Goal: Share content

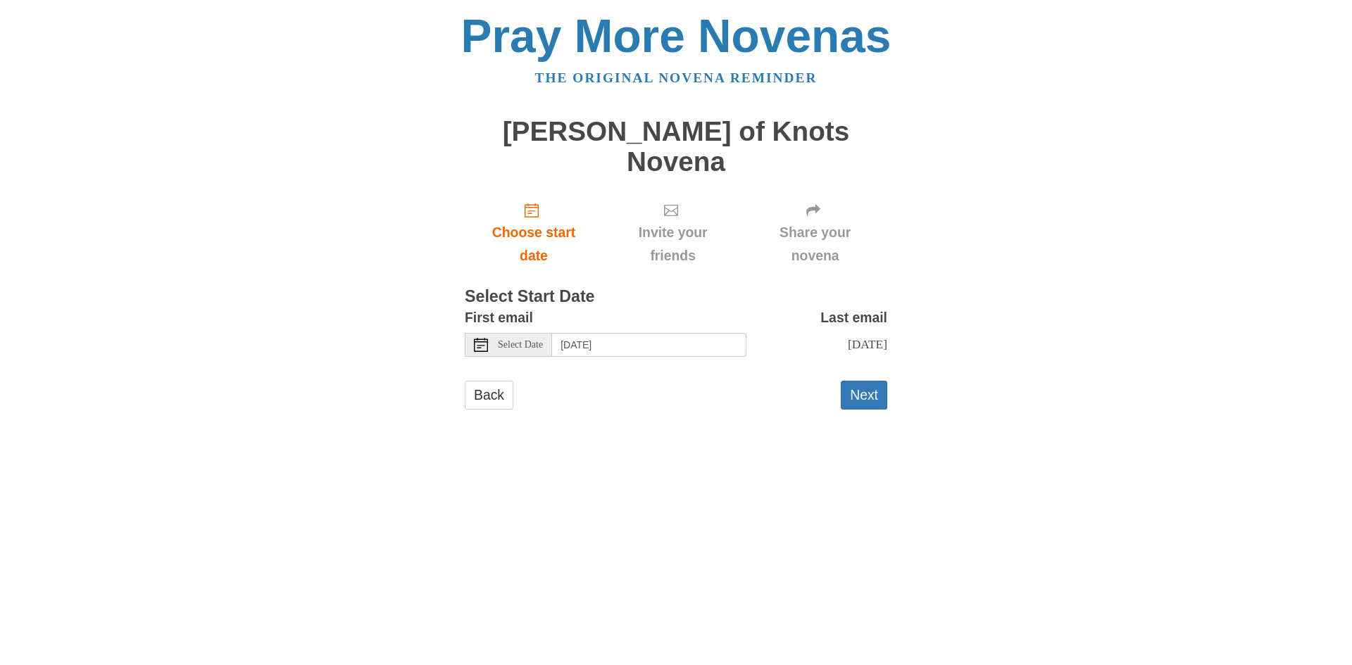
click at [819, 221] on span "Share your novena" at bounding box center [815, 244] width 116 height 46
click at [853, 381] on button "Next" at bounding box center [864, 395] width 46 height 29
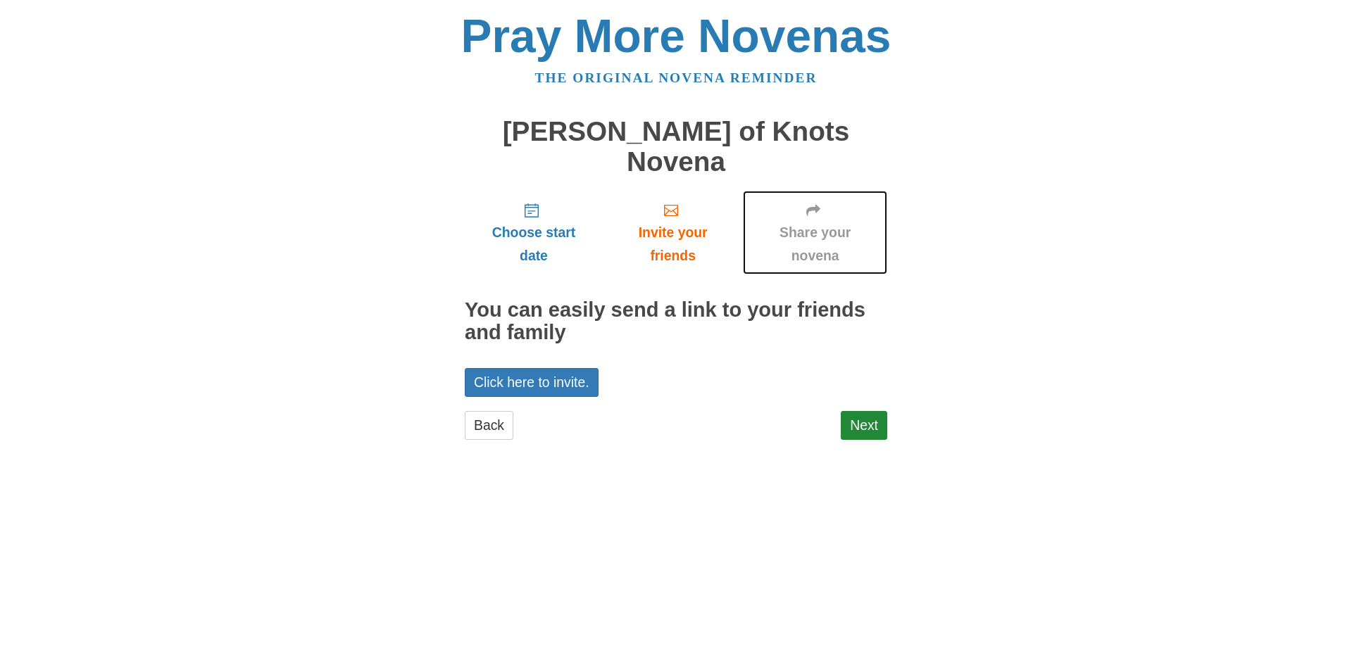
click at [839, 221] on span "Share your novena" at bounding box center [815, 244] width 116 height 46
click at [824, 221] on span "Share your novena" at bounding box center [815, 244] width 116 height 46
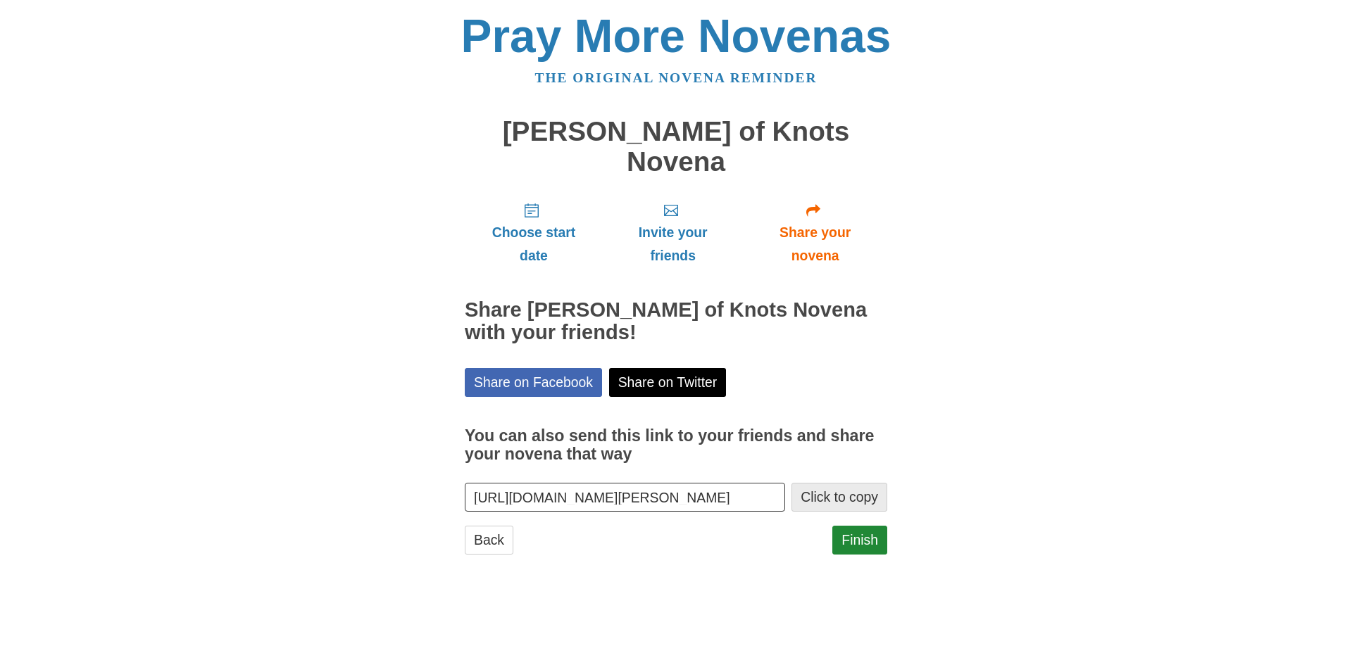
scroll to position [0, 134]
drag, startPoint x: 473, startPoint y: 470, endPoint x: 808, endPoint y: 470, distance: 334.4
click at [808, 483] on div "https://www.praymorenovenas.com/mary-undoer-knots-novena/1253275 Click to copy" at bounding box center [676, 497] width 422 height 29
click at [843, 483] on button "Click to copy" at bounding box center [839, 497] width 96 height 29
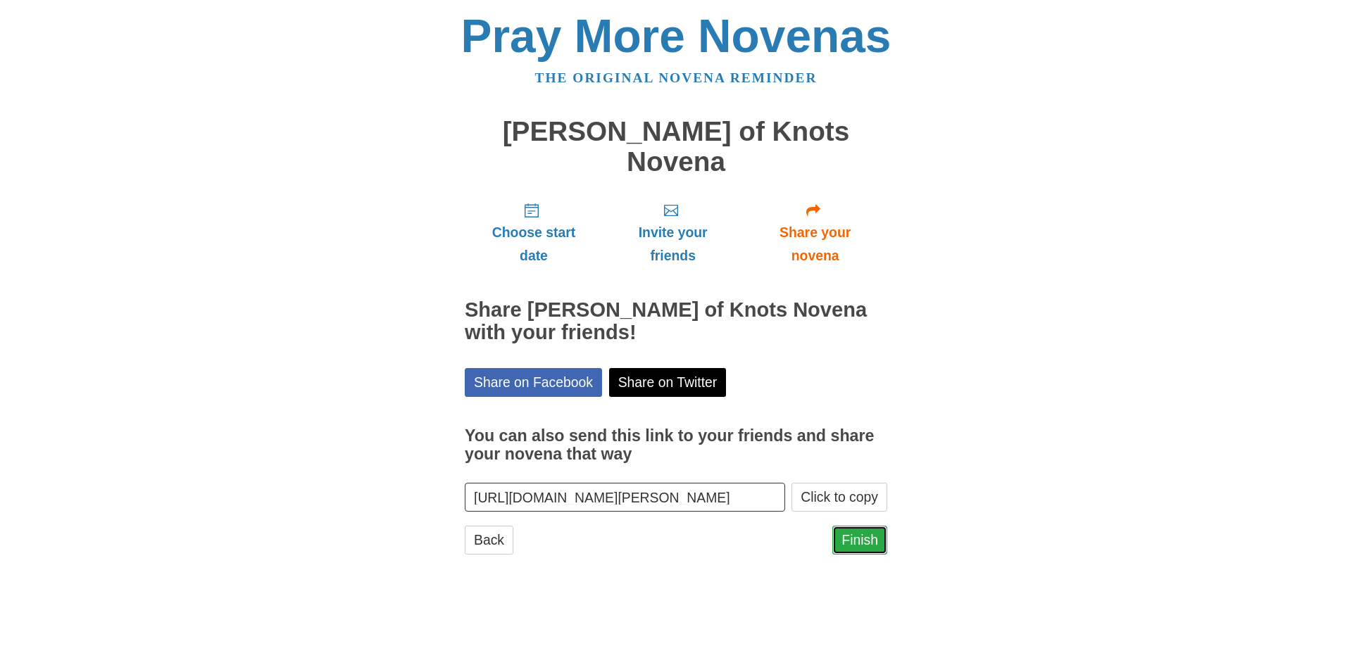
click at [847, 526] on link "Finish" at bounding box center [859, 540] width 55 height 29
